Goal: Navigation & Orientation: Find specific page/section

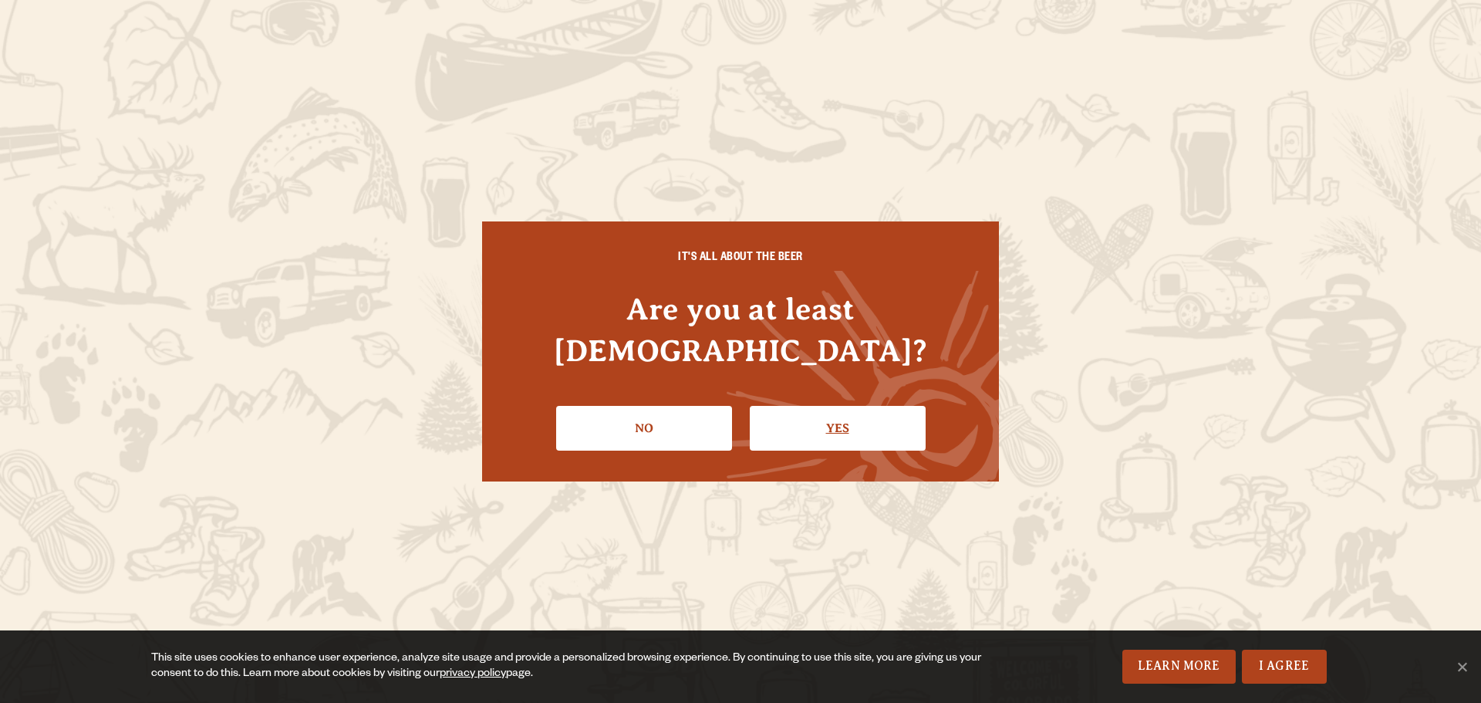
click at [812, 424] on link "Yes" at bounding box center [838, 428] width 176 height 45
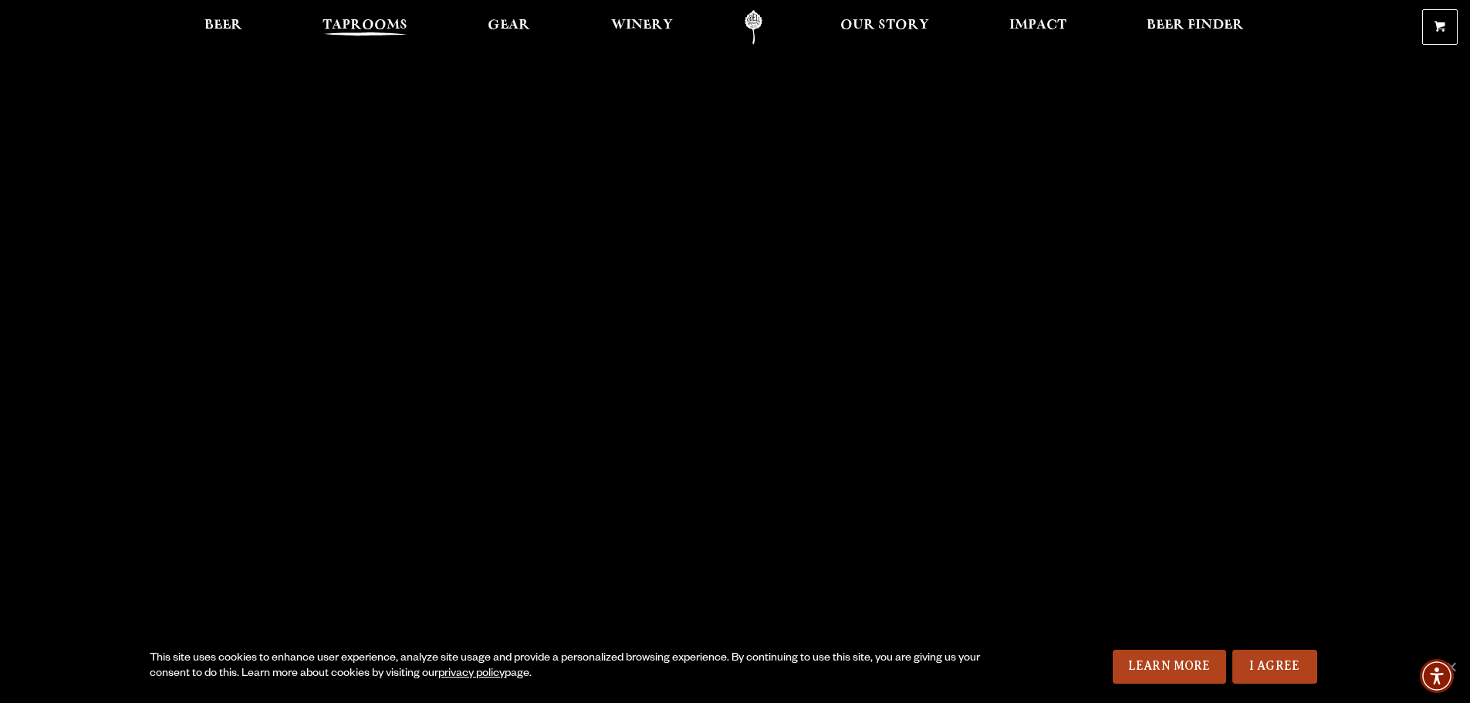
click at [336, 19] on span "Taprooms" at bounding box center [365, 25] width 85 height 12
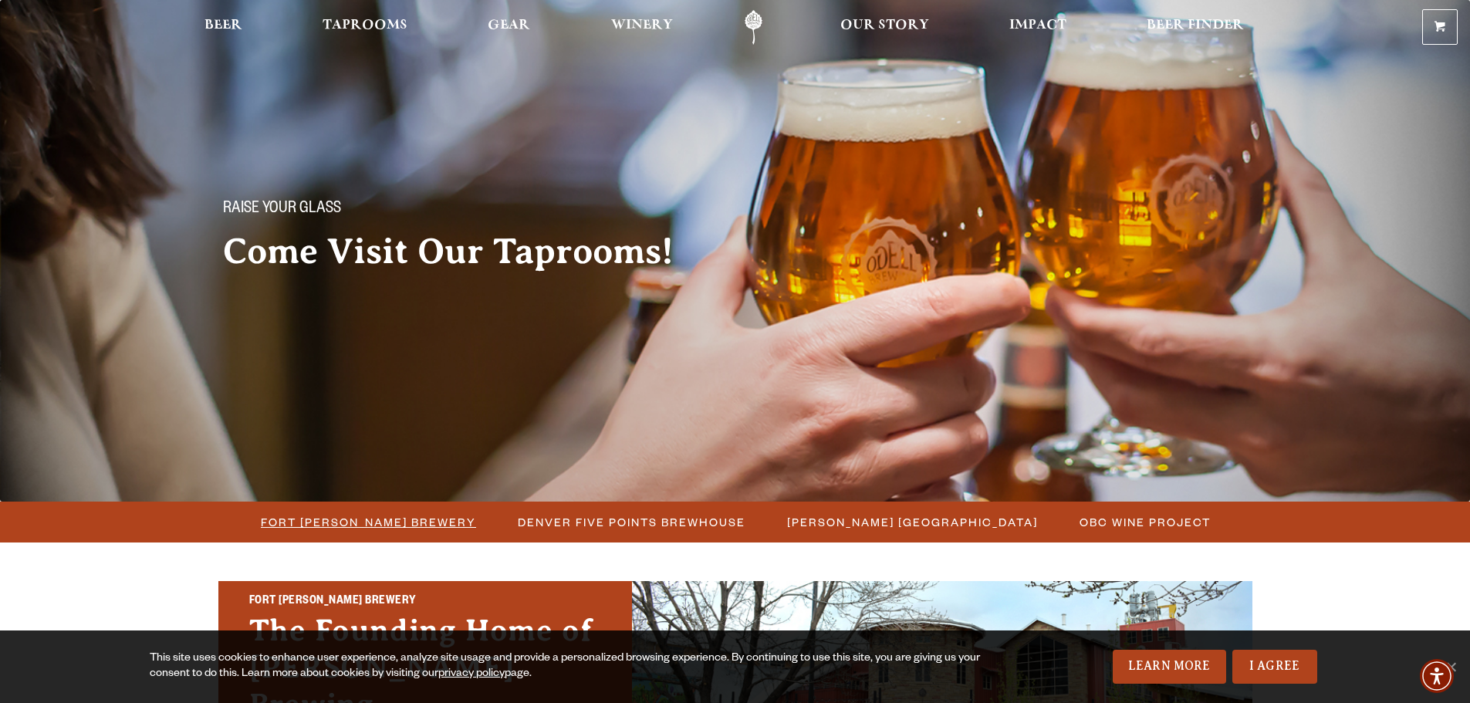
click at [401, 522] on span "Fort [PERSON_NAME] Brewery" at bounding box center [368, 522] width 215 height 22
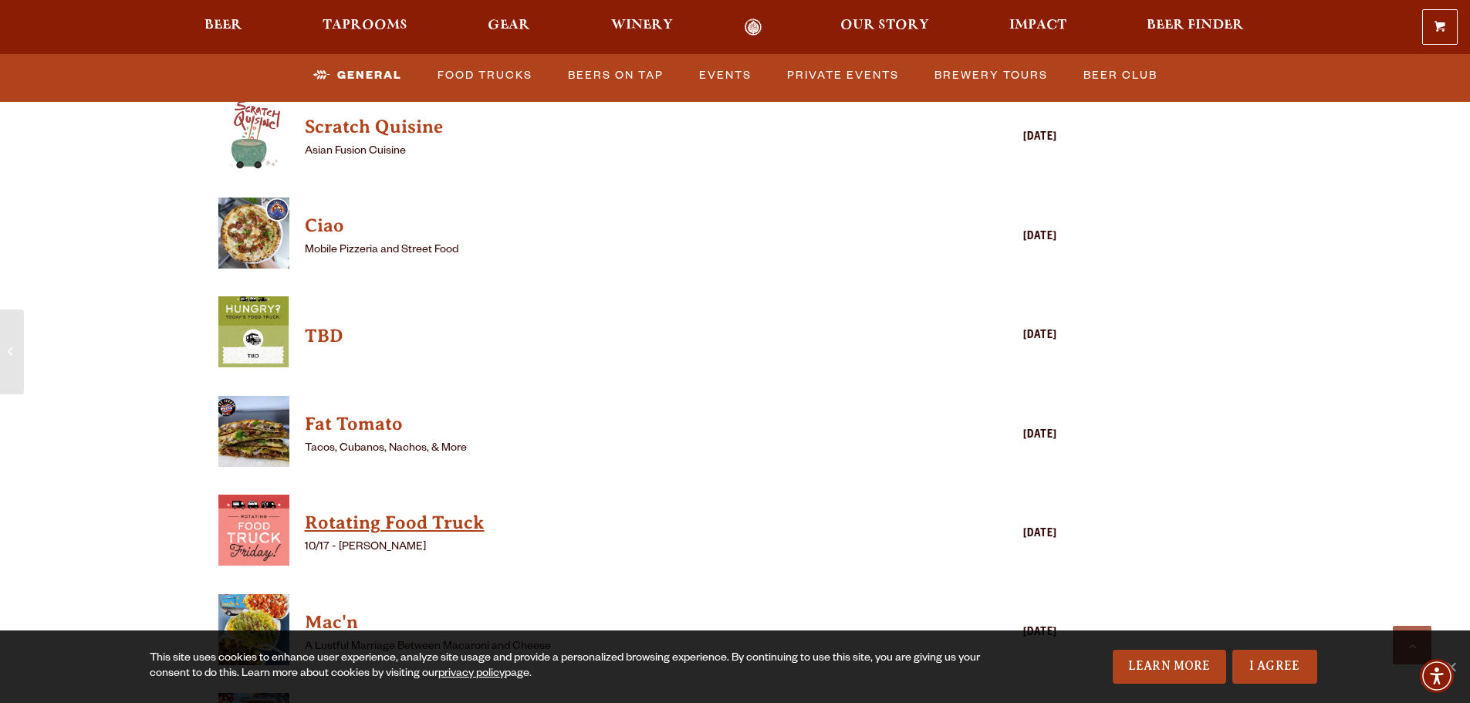
scroll to position [4089, 0]
